Goal: Transaction & Acquisition: Book appointment/travel/reservation

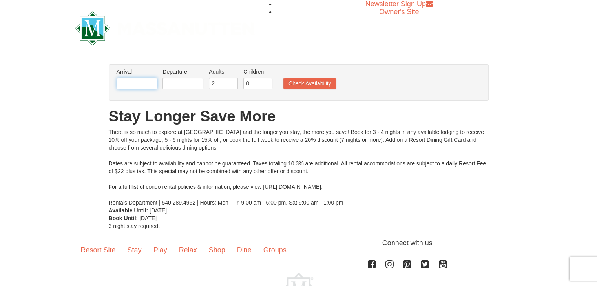
click at [147, 83] on input "text" at bounding box center [136, 84] width 41 height 12
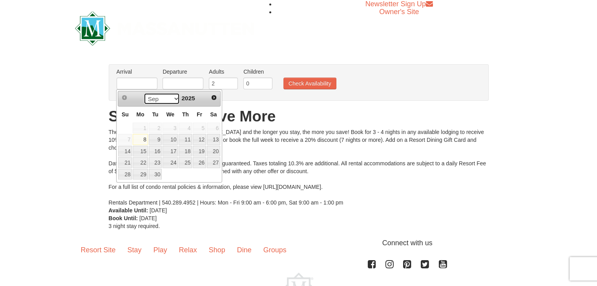
click at [172, 98] on select "Sep Oct Nov Dec" at bounding box center [162, 99] width 36 height 12
click at [212, 160] on link "27" at bounding box center [213, 162] width 13 height 11
type input "12/27/2025"
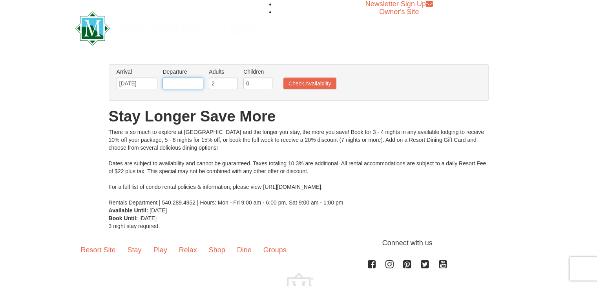
click at [179, 82] on input "text" at bounding box center [182, 84] width 41 height 12
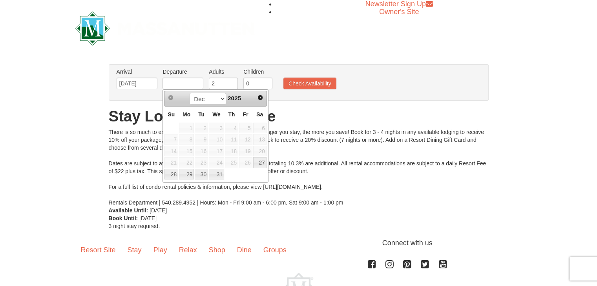
click at [292, 103] on div "From: To: Adults: 2 Children: 0 Change Arrival Please format dates MM/DD/YYYY P…" at bounding box center [299, 147] width 380 height 166
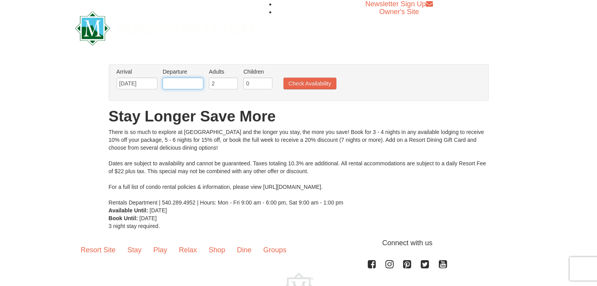
click at [189, 86] on input "text" at bounding box center [182, 84] width 41 height 12
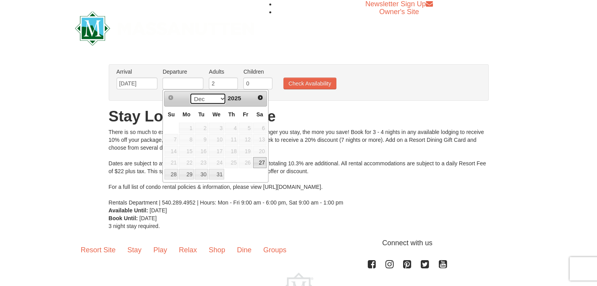
click at [220, 98] on select "Dec" at bounding box center [207, 99] width 36 height 12
click at [234, 98] on span "2025" at bounding box center [233, 98] width 13 height 7
click at [255, 98] on link "Next" at bounding box center [260, 98] width 12 height 12
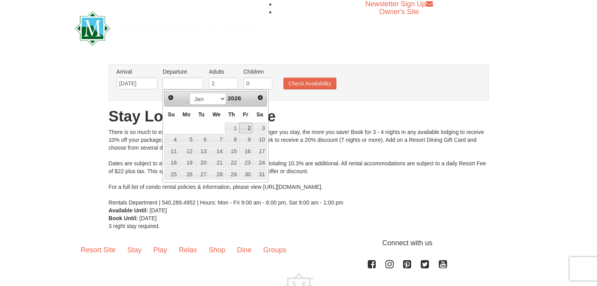
click at [249, 127] on link "2" at bounding box center [245, 128] width 13 height 11
type input "[DATE]"
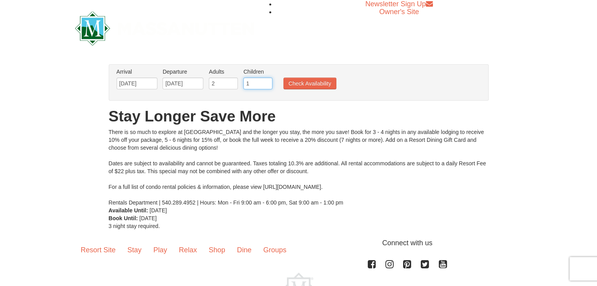
click at [265, 82] on input "1" at bounding box center [257, 84] width 29 height 12
click at [265, 82] on input "2" at bounding box center [257, 84] width 29 height 12
type input "3"
click at [265, 82] on input "3" at bounding box center [257, 84] width 29 height 12
click at [310, 83] on button "Check Availability" at bounding box center [309, 84] width 53 height 12
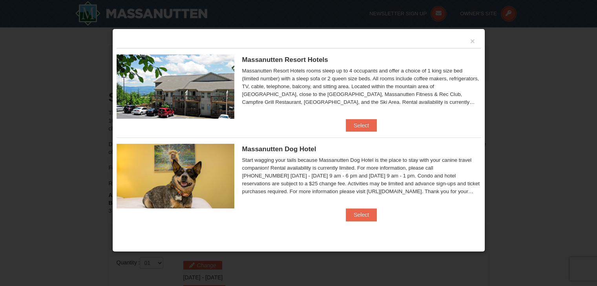
scroll to position [157, 0]
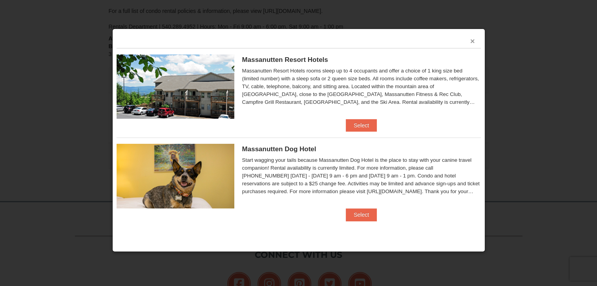
click at [473, 40] on button "×" at bounding box center [472, 41] width 5 height 8
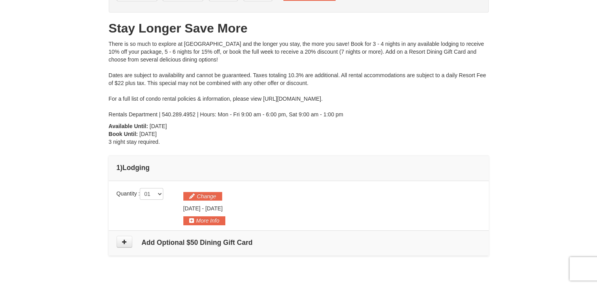
scroll to position [39, 0]
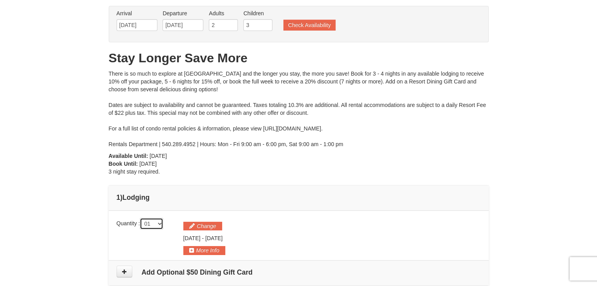
click at [162, 224] on select "01 02 03 04 05" at bounding box center [152, 224] width 24 height 12
select select "2"
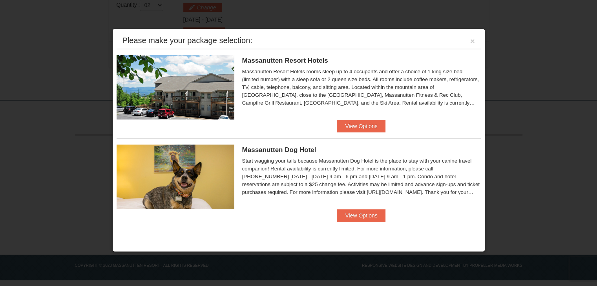
scroll to position [259, 0]
click at [471, 39] on button "×" at bounding box center [472, 41] width 5 height 8
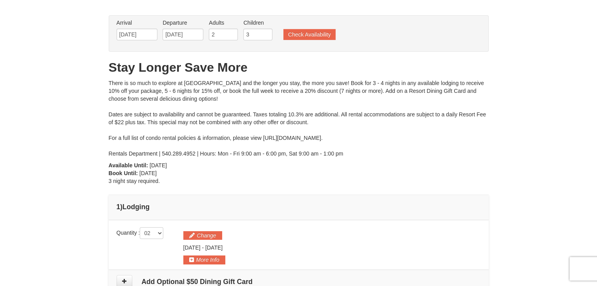
scroll to position [0, 0]
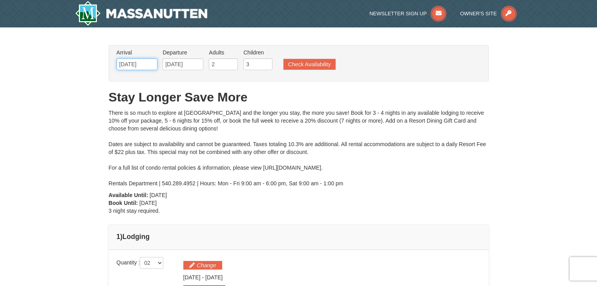
click at [145, 62] on input "12/27/2025" at bounding box center [136, 64] width 41 height 12
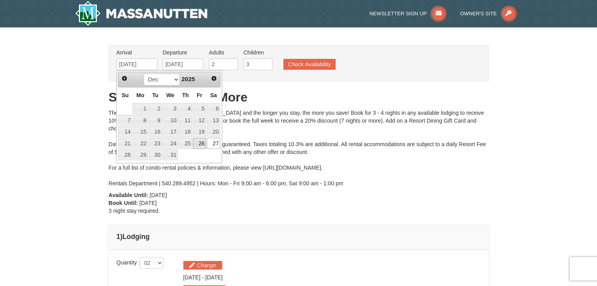
click at [201, 144] on link "26" at bounding box center [199, 143] width 13 height 11
type input "[DATE]"
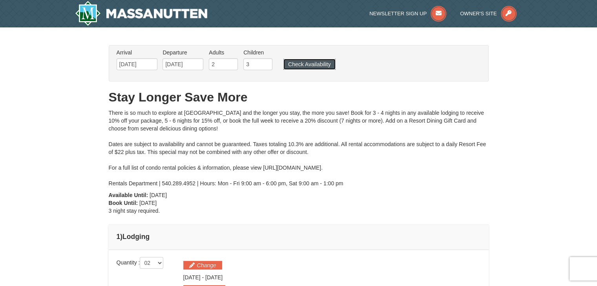
click at [315, 66] on button "Check Availability" at bounding box center [309, 64] width 52 height 11
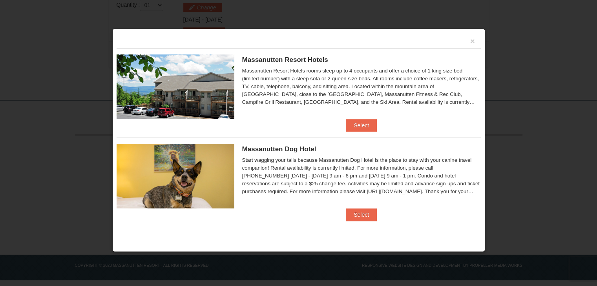
scroll to position [259, 0]
click at [473, 41] on button "×" at bounding box center [472, 41] width 5 height 8
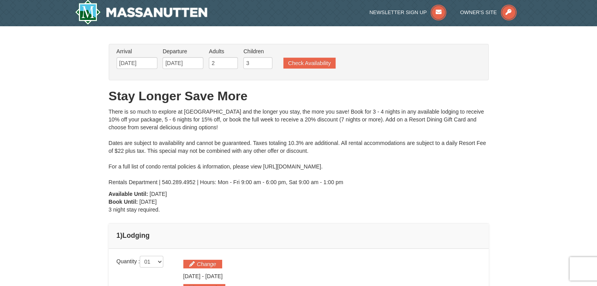
scroll to position [0, 0]
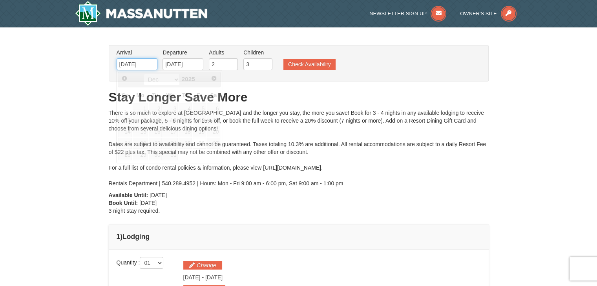
click at [151, 64] on input "[DATE]" at bounding box center [136, 64] width 41 height 12
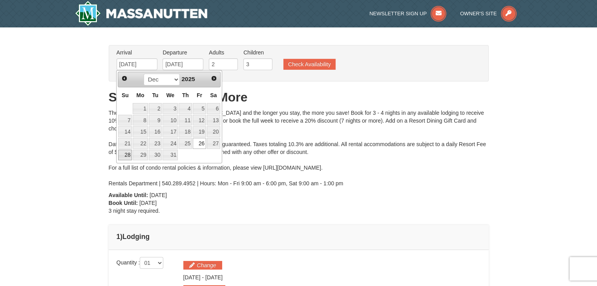
click at [128, 155] on link "28" at bounding box center [125, 155] width 14 height 11
type input "[DATE]"
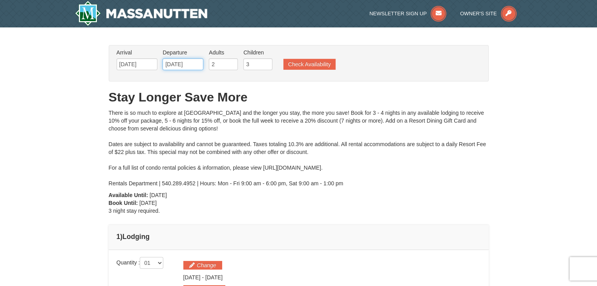
click at [197, 63] on input "[DATE]" at bounding box center [182, 64] width 41 height 12
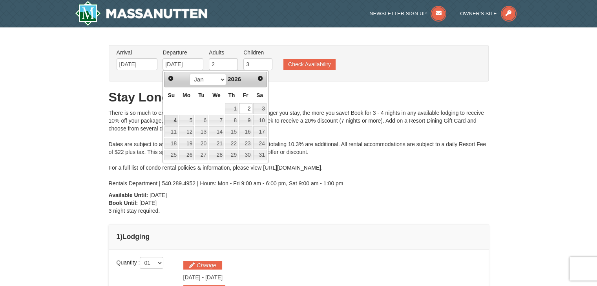
click at [167, 119] on link "4" at bounding box center [171, 120] width 14 height 11
type input "[DATE]"
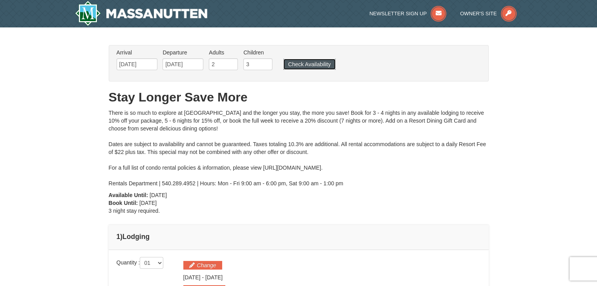
click at [313, 65] on button "Check Availability" at bounding box center [309, 64] width 52 height 11
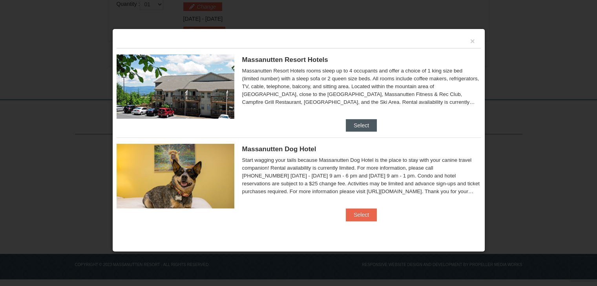
scroll to position [259, 0]
click at [474, 40] on button "×" at bounding box center [472, 41] width 5 height 8
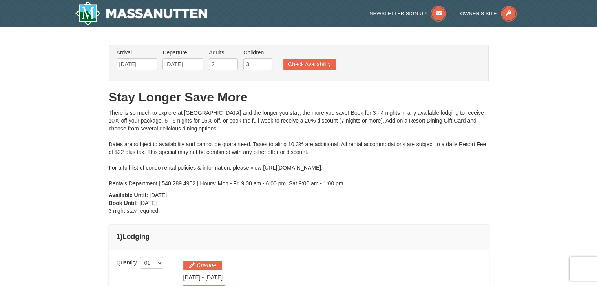
scroll to position [0, 0]
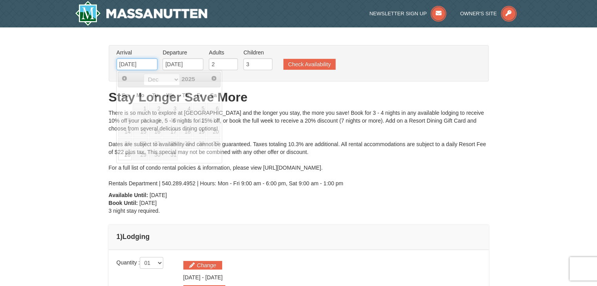
click at [150, 64] on input "[DATE]" at bounding box center [136, 64] width 41 height 12
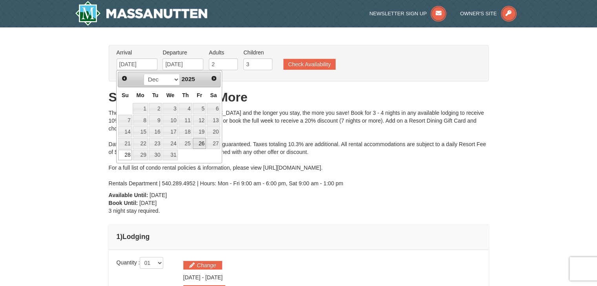
click at [202, 143] on link "26" at bounding box center [199, 143] width 13 height 11
type input "[DATE]"
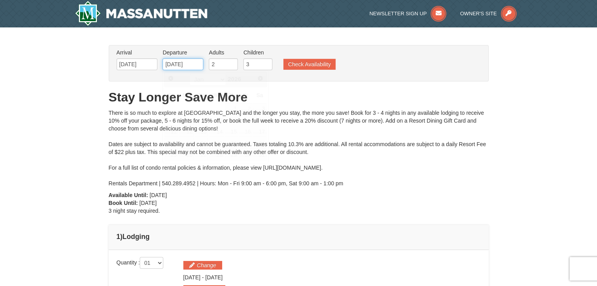
click at [193, 62] on input "[DATE]" at bounding box center [182, 64] width 41 height 12
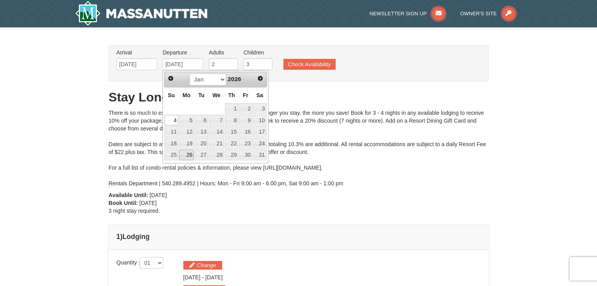
click at [182, 152] on link "26" at bounding box center [186, 155] width 15 height 11
type input "01/26/2026"
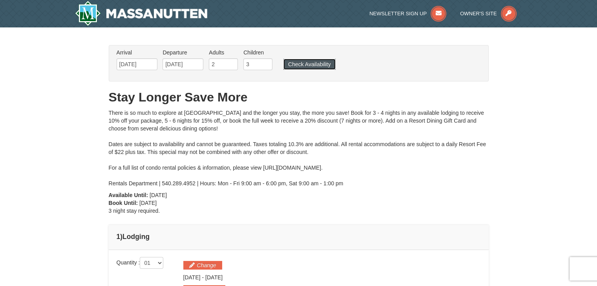
click at [303, 65] on button "Check Availability" at bounding box center [309, 64] width 52 height 11
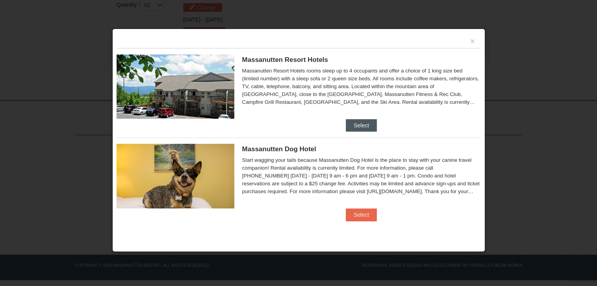
scroll to position [259, 0]
click at [470, 39] on button "×" at bounding box center [472, 41] width 5 height 8
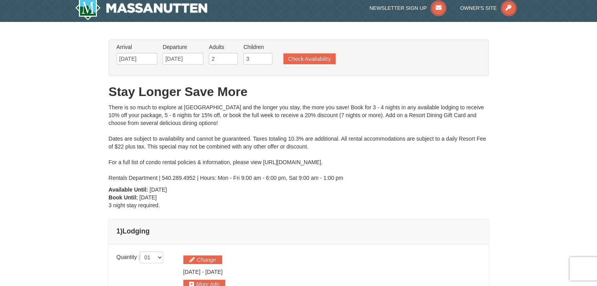
scroll to position [0, 0]
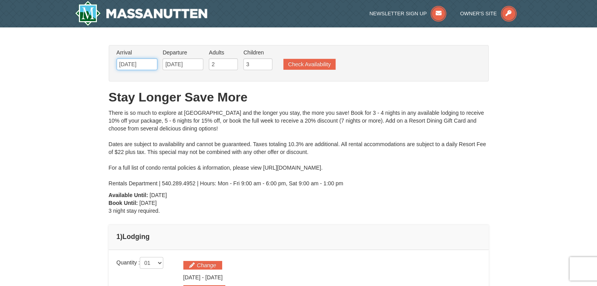
click at [151, 63] on input "12/26/2025" at bounding box center [136, 64] width 41 height 12
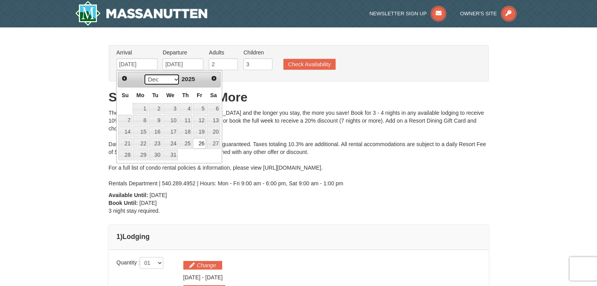
click at [173, 77] on select "Sep Oct Nov Dec" at bounding box center [162, 80] width 36 height 12
click at [154, 156] on link "30" at bounding box center [155, 155] width 13 height 11
type input "12/30/2025"
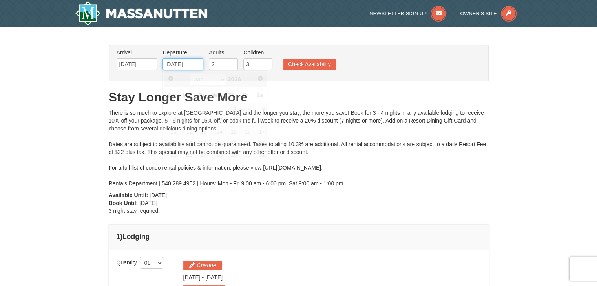
click at [199, 62] on input "01/26/2026" at bounding box center [182, 64] width 41 height 12
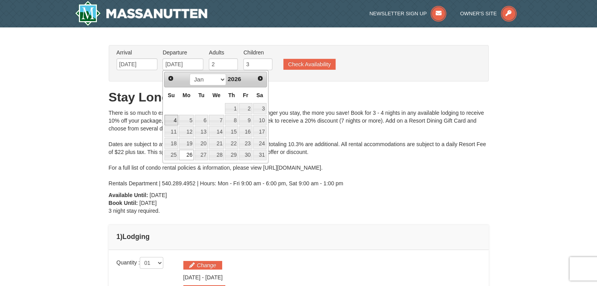
click at [172, 120] on link "4" at bounding box center [171, 120] width 14 height 11
type input "[DATE]"
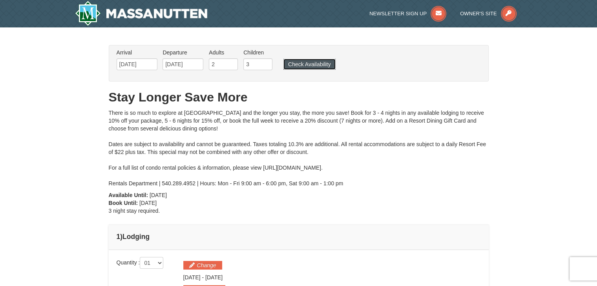
click at [311, 60] on button "Check Availability" at bounding box center [309, 64] width 52 height 11
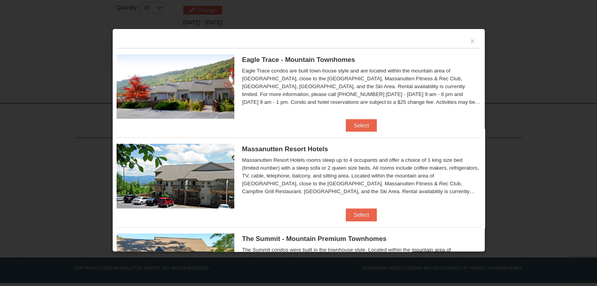
click at [468, 41] on div "×" at bounding box center [298, 40] width 364 height 15
click at [463, 40] on div "×" at bounding box center [298, 40] width 364 height 15
click at [529, 38] on div at bounding box center [298, 143] width 597 height 286
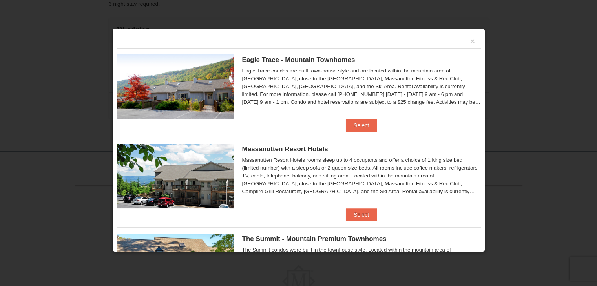
scroll to position [98, 0]
click at [470, 41] on button "×" at bounding box center [472, 41] width 5 height 8
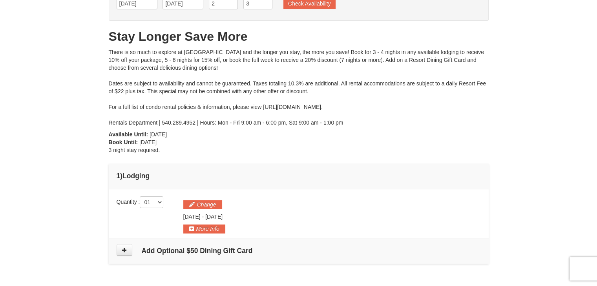
scroll to position [0, 0]
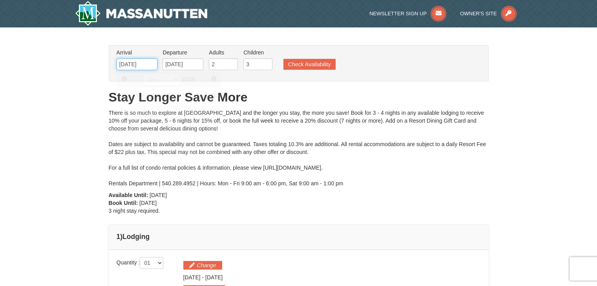
click at [150, 64] on input "12/30/2025" at bounding box center [136, 64] width 41 height 12
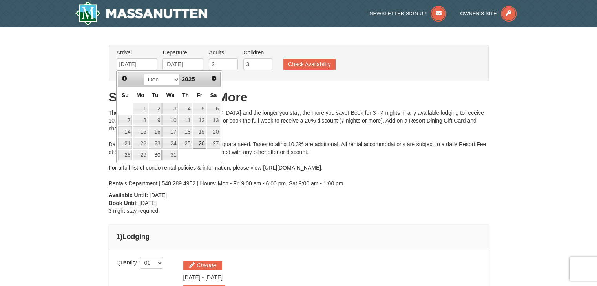
click at [200, 140] on link "26" at bounding box center [199, 143] width 13 height 11
type input "[DATE]"
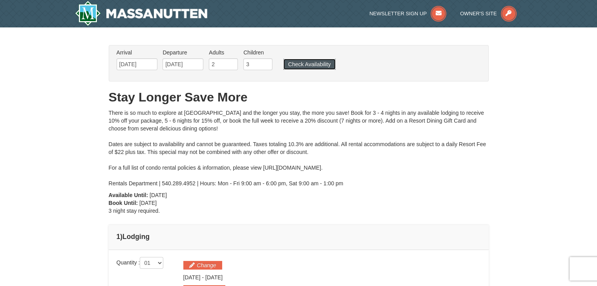
click at [303, 60] on button "Check Availability" at bounding box center [309, 64] width 52 height 11
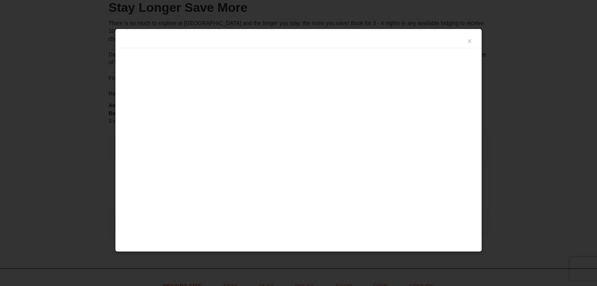
scroll to position [255, 0]
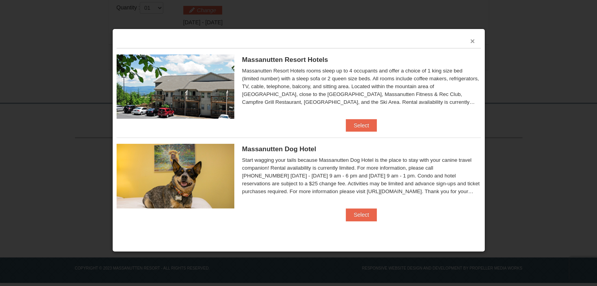
click at [472, 40] on button "×" at bounding box center [472, 41] width 5 height 8
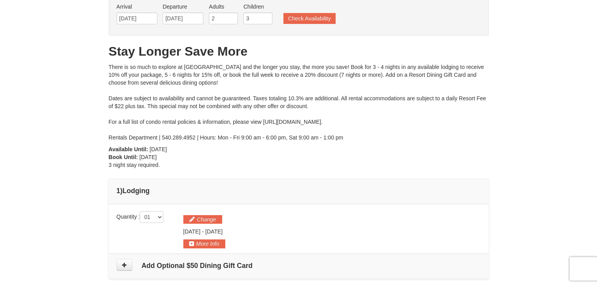
scroll to position [20, 0]
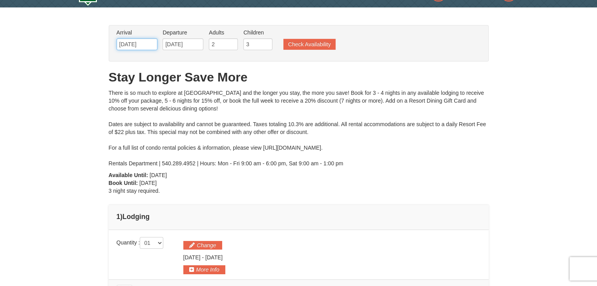
click at [148, 45] on input "12/26/2025" at bounding box center [136, 44] width 41 height 12
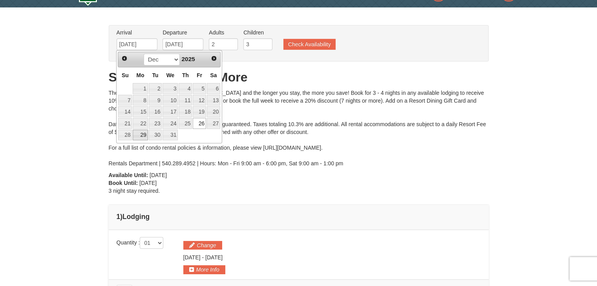
click at [140, 135] on link "29" at bounding box center [140, 135] width 15 height 11
type input "[DATE]"
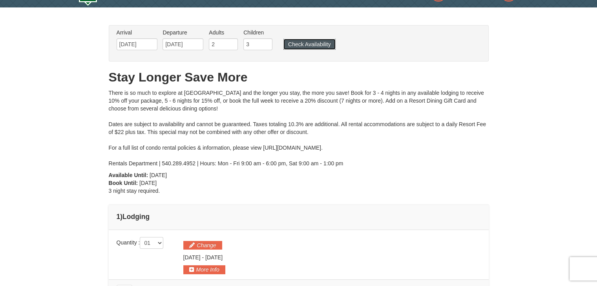
click at [310, 44] on button "Check Availability" at bounding box center [309, 44] width 52 height 11
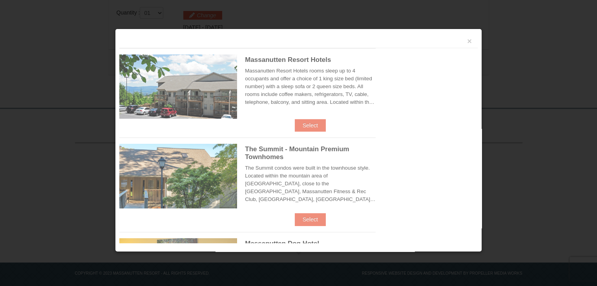
scroll to position [255, 0]
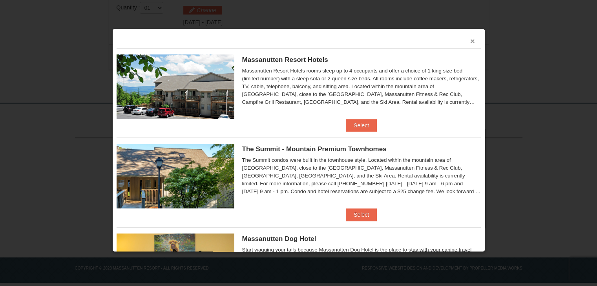
click at [470, 39] on button "×" at bounding box center [472, 41] width 5 height 8
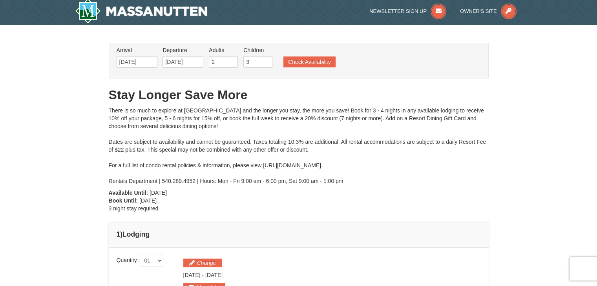
scroll to position [0, 0]
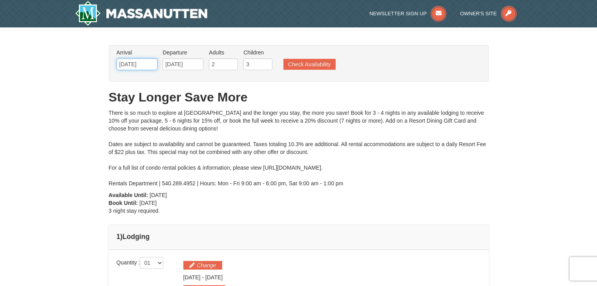
click at [148, 63] on input "[DATE]" at bounding box center [136, 64] width 41 height 12
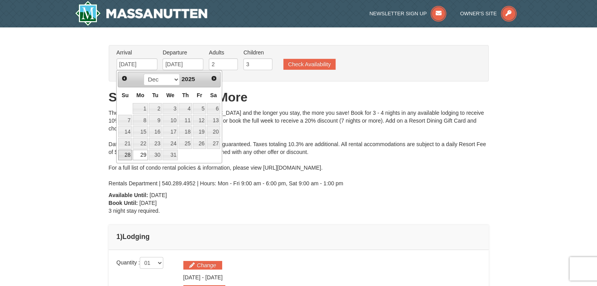
click at [125, 153] on link "28" at bounding box center [125, 155] width 14 height 11
type input "12/28/2025"
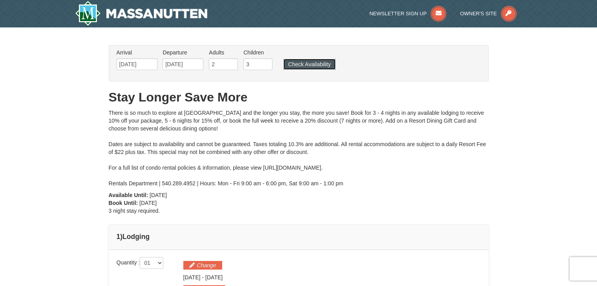
click at [324, 62] on button "Check Availability" at bounding box center [309, 64] width 52 height 11
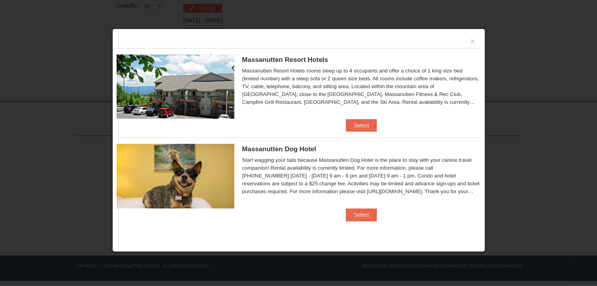
scroll to position [259, 0]
click at [472, 41] on button "×" at bounding box center [472, 41] width 5 height 8
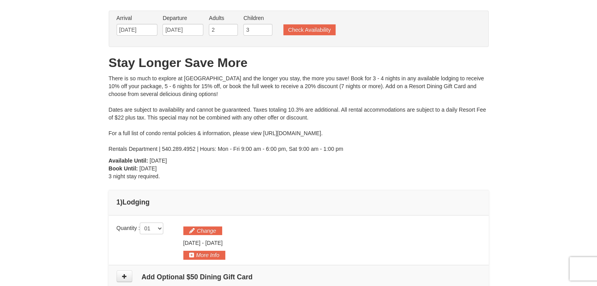
scroll to position [0, 0]
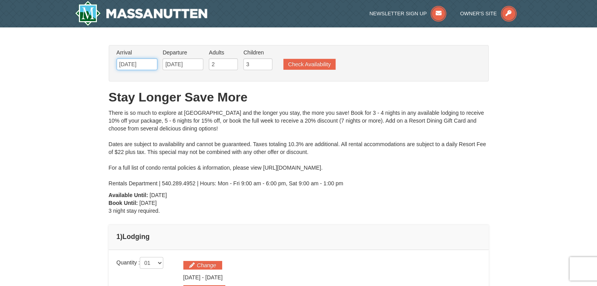
click at [150, 64] on input "12/28/2025" at bounding box center [136, 64] width 41 height 12
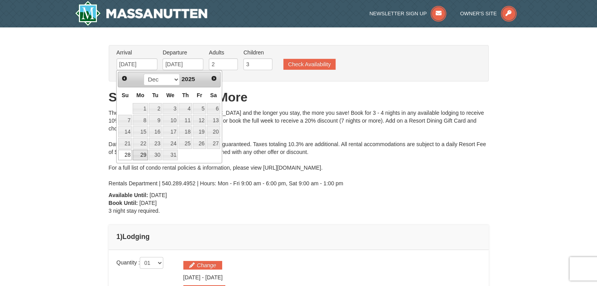
click at [138, 155] on link "29" at bounding box center [140, 155] width 15 height 11
type input "12/29/2025"
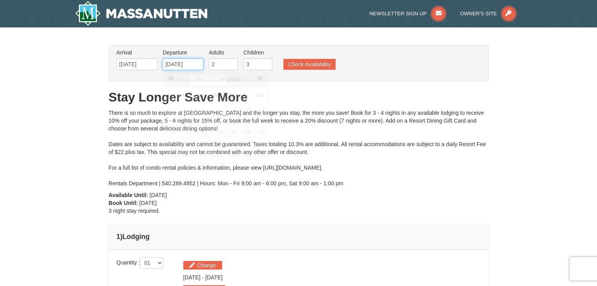
click at [198, 62] on input "[DATE]" at bounding box center [182, 64] width 41 height 12
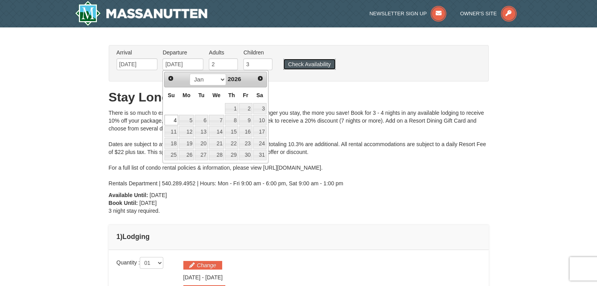
click at [317, 65] on button "Check Availability" at bounding box center [309, 64] width 52 height 11
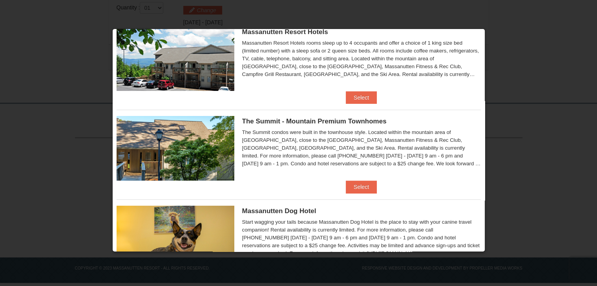
scroll to position [77, 0]
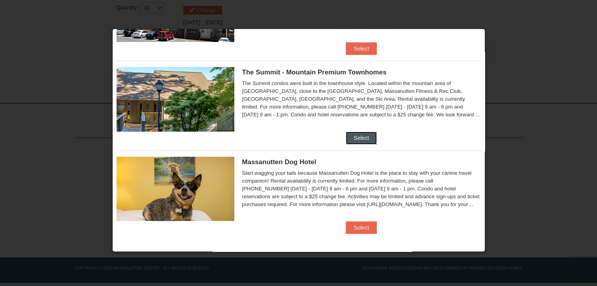
click at [355, 139] on button "Select" at bounding box center [361, 138] width 31 height 13
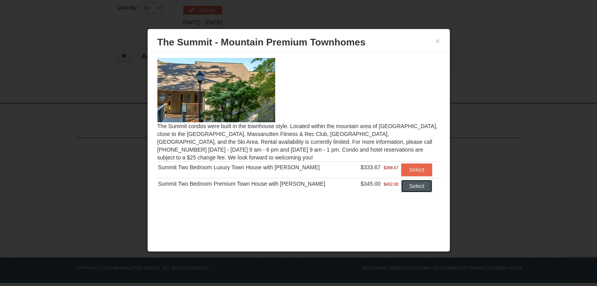
click at [415, 182] on button "Select" at bounding box center [416, 186] width 31 height 13
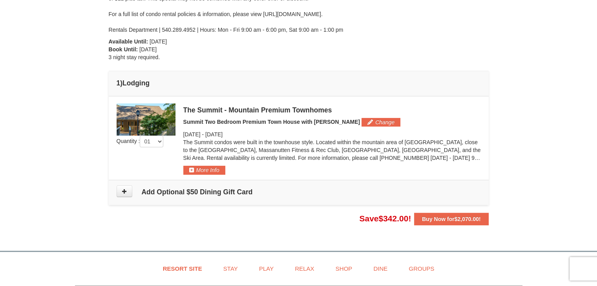
scroll to position [138, 0]
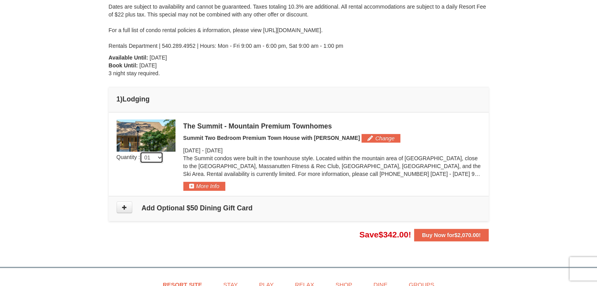
click at [160, 157] on select "01 02 03 04 05" at bounding box center [152, 158] width 24 height 12
select select "2"
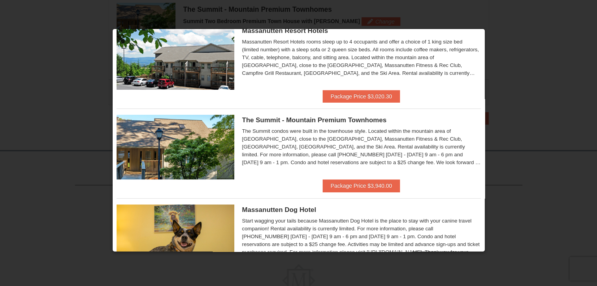
scroll to position [78, 0]
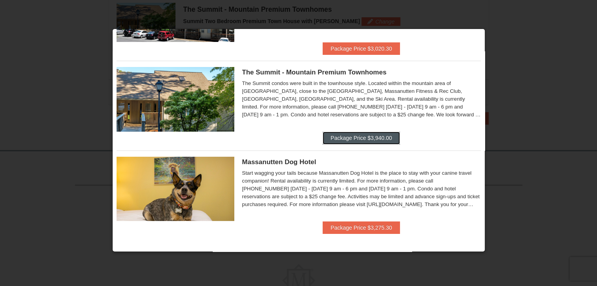
click at [353, 136] on button "Package Price $3,940.00" at bounding box center [360, 138] width 77 height 13
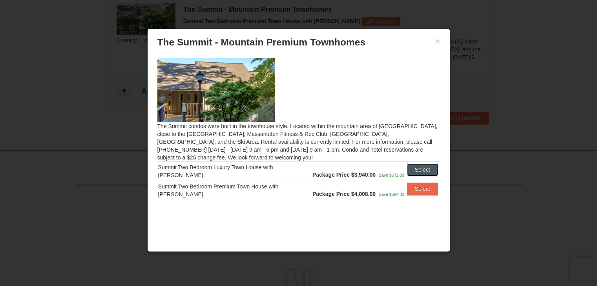
click at [417, 167] on button "Select" at bounding box center [422, 170] width 31 height 13
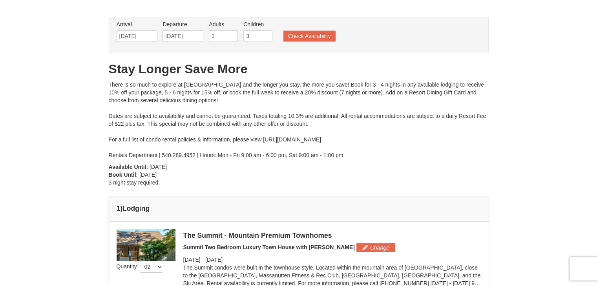
scroll to position [19, 0]
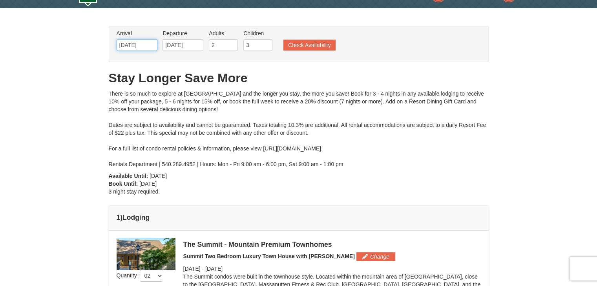
click at [149, 44] on input "12/29/2025" at bounding box center [136, 45] width 41 height 12
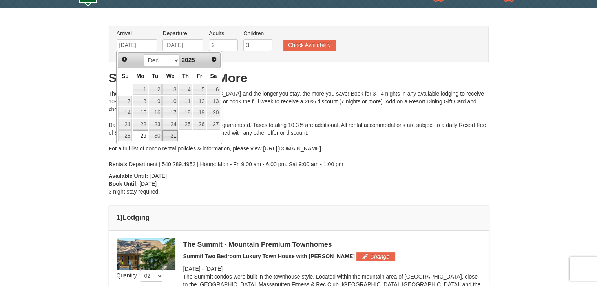
click at [167, 135] on link "31" at bounding box center [169, 136] width 15 height 11
type input "[DATE]"
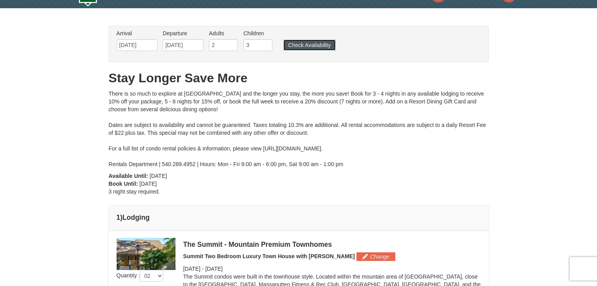
click at [306, 46] on button "Check Availability" at bounding box center [309, 45] width 52 height 11
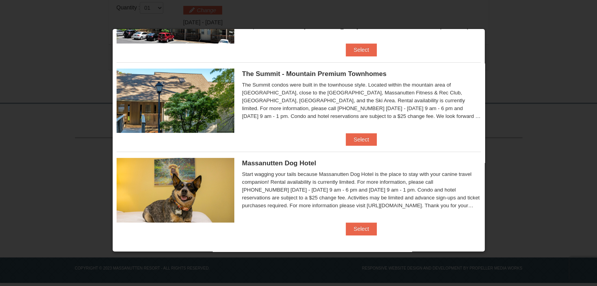
scroll to position [166, 0]
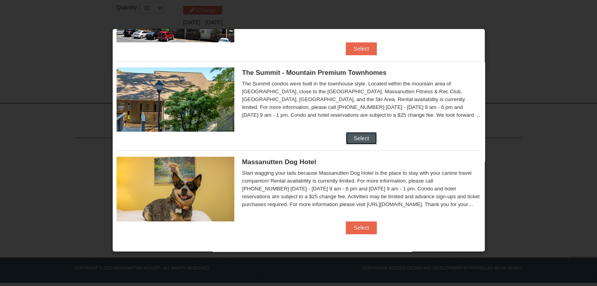
click at [351, 134] on button "Select" at bounding box center [361, 138] width 31 height 13
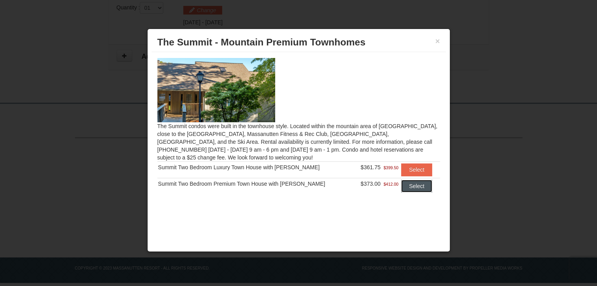
click at [410, 184] on button "Select" at bounding box center [416, 186] width 31 height 13
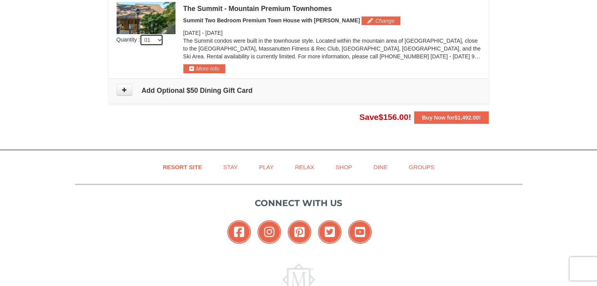
click at [163, 40] on select "01 02 03 04 05" at bounding box center [152, 40] width 24 height 12
select select "2"
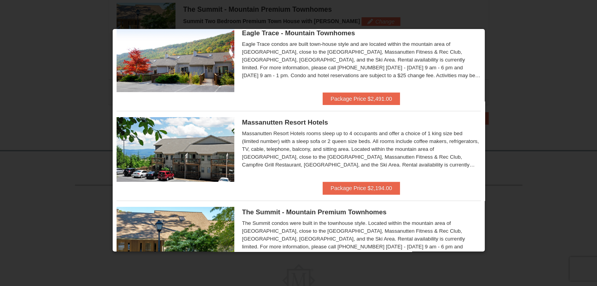
scroll to position [157, 0]
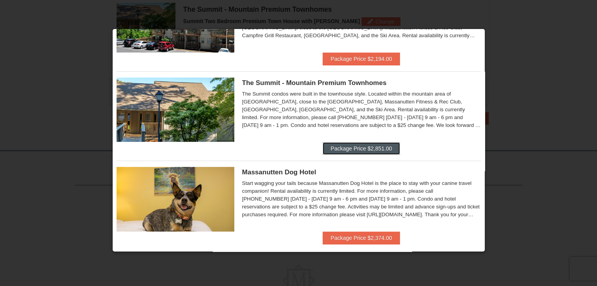
click at [340, 146] on button "Package Price $2,851.00" at bounding box center [360, 148] width 77 height 13
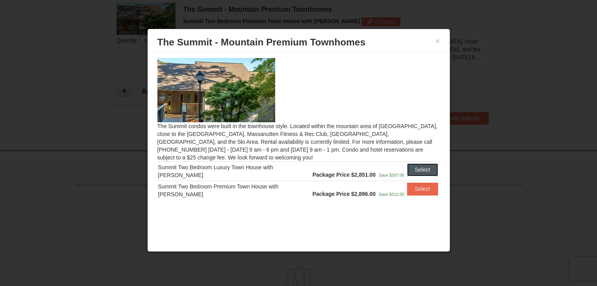
click at [423, 168] on button "Select" at bounding box center [422, 170] width 31 height 13
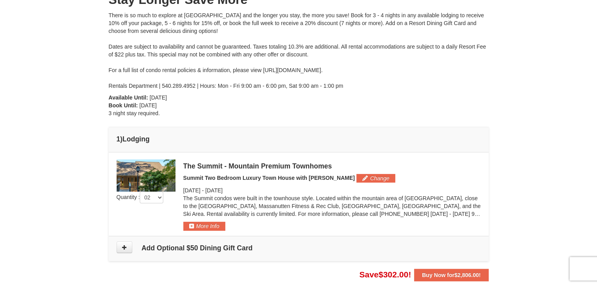
scroll to position [0, 0]
